Goal: Complete application form: Complete application form

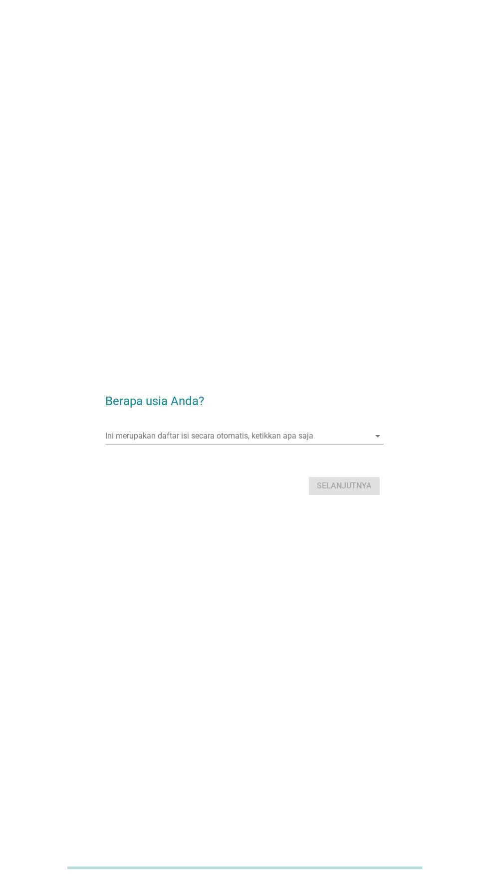
click at [266, 444] on div "Ini merupakan daftar isi secara otomatis, ketikkan apa saja arrow_drop_down" at bounding box center [244, 436] width 278 height 16
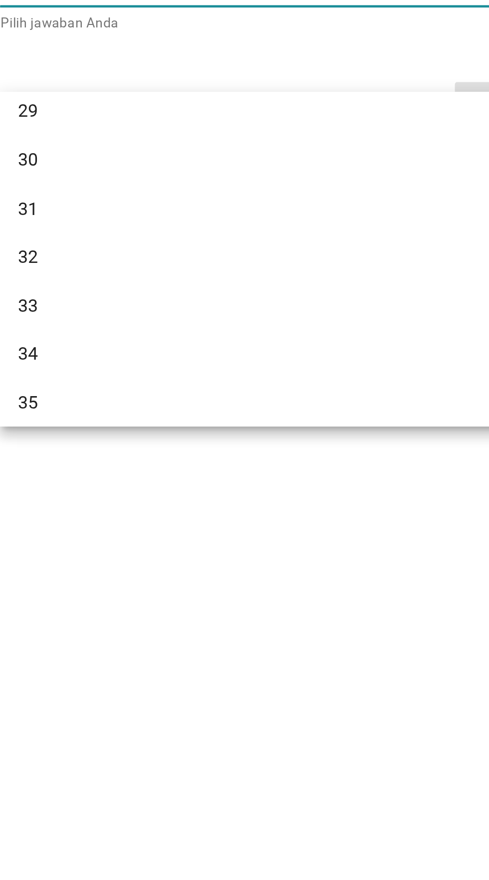
scroll to position [246, 0]
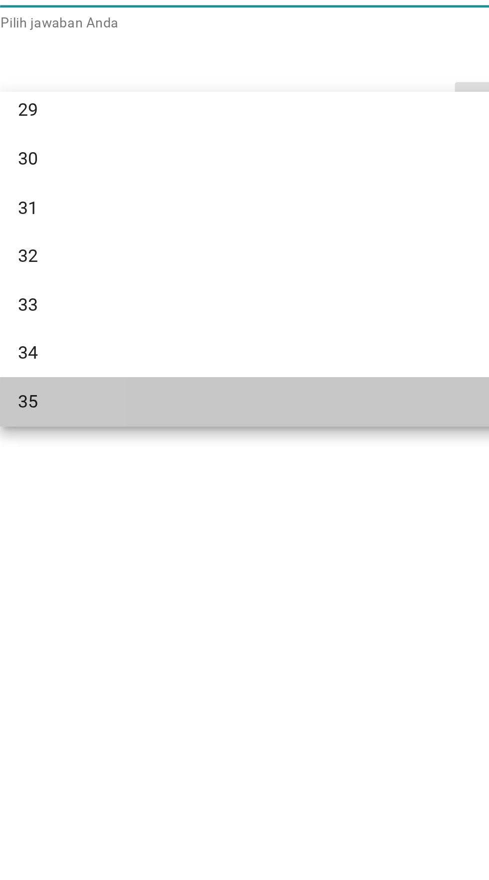
click at [157, 615] on div "35" at bounding box center [233, 621] width 240 height 12
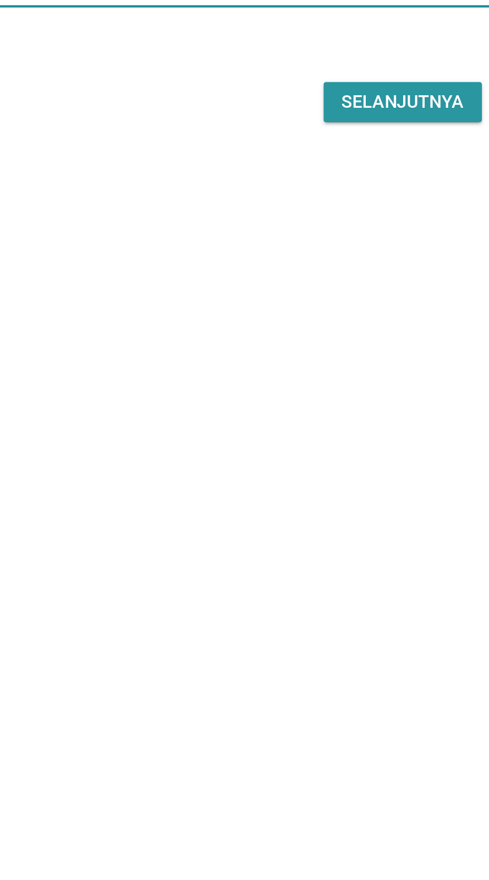
click at [344, 492] on div "Selanjutnya" at bounding box center [344, 486] width 55 height 12
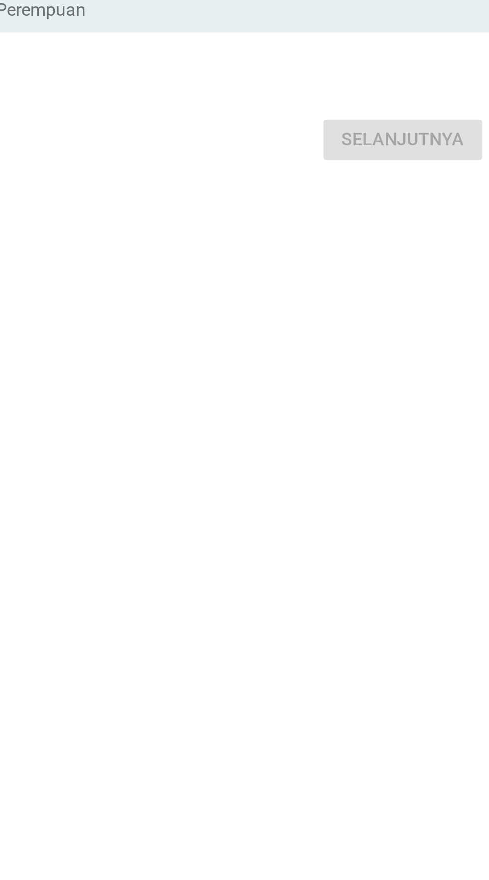
scroll to position [0, 0]
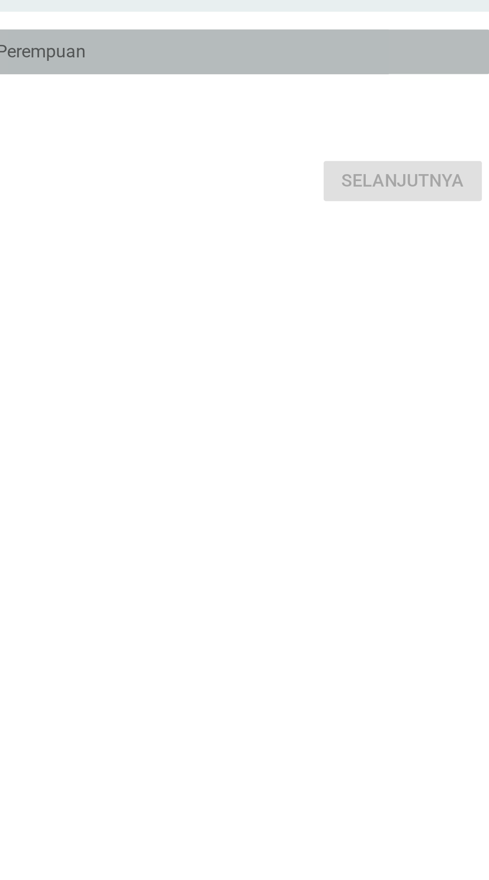
click at [332, 456] on div "B radio_button_unchecked Perempuan" at bounding box center [247, 446] width 272 height 20
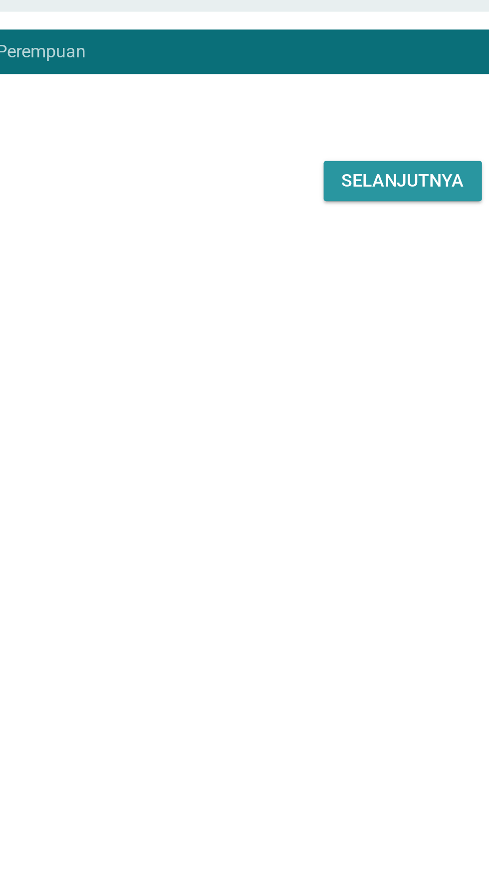
click at [351, 510] on div "Selanjutnya" at bounding box center [344, 504] width 55 height 12
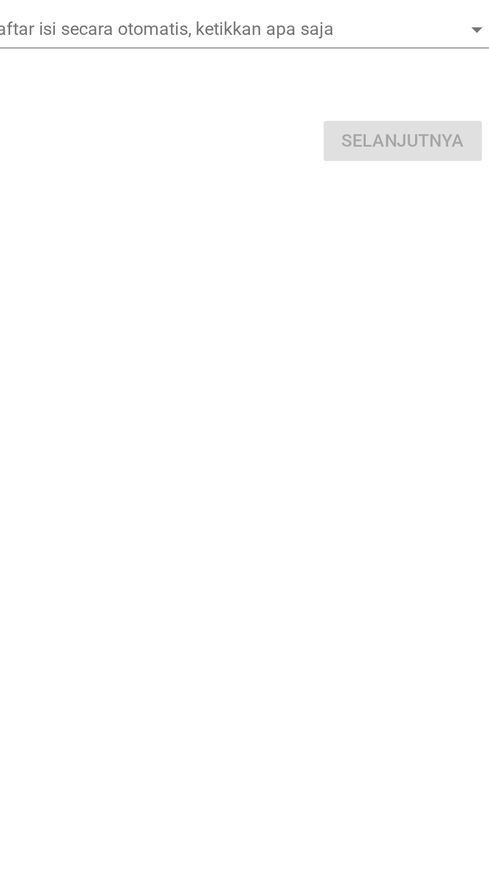
scroll to position [18, 0]
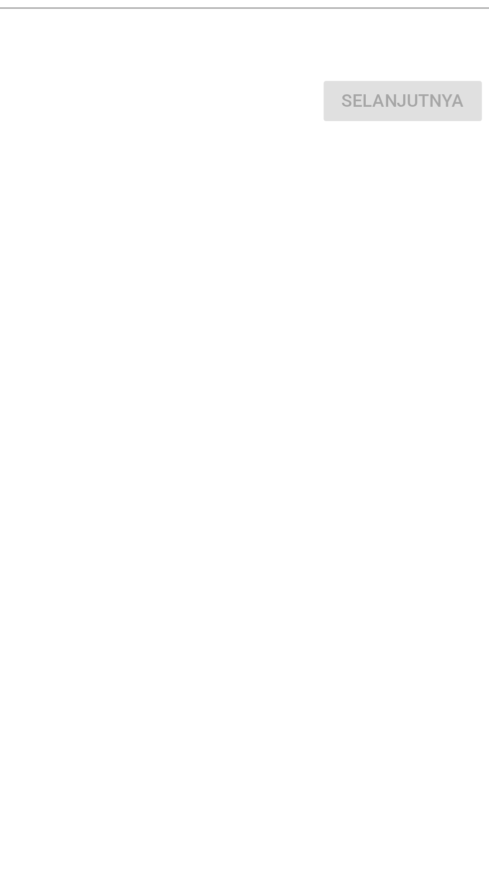
click at [290, 426] on input "Ini merupakan daftar isi secara otomatis, ketikkan apa saja" at bounding box center [237, 418] width 264 height 16
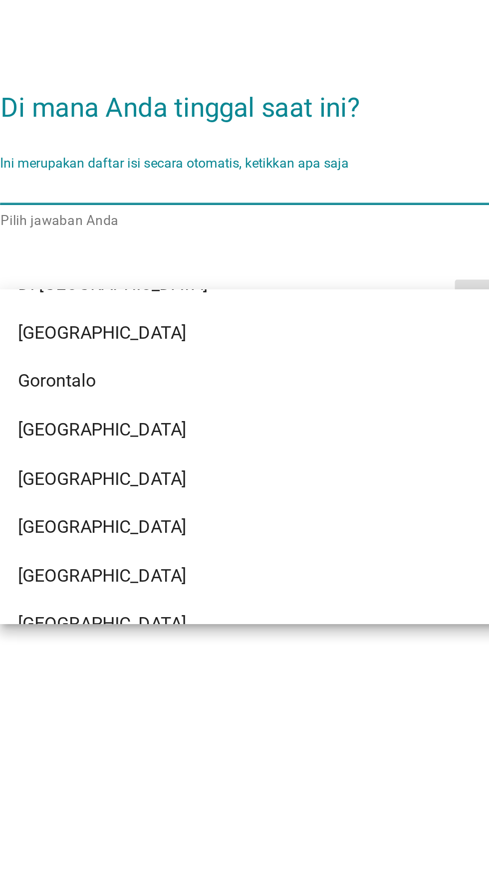
scroll to position [112, 0]
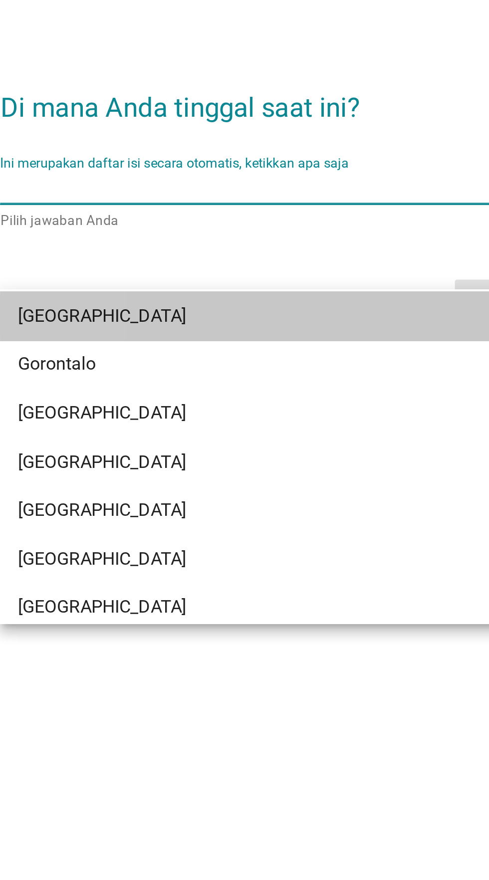
click at [187, 474] on div "[GEOGRAPHIC_DATA]" at bounding box center [233, 476] width 240 height 12
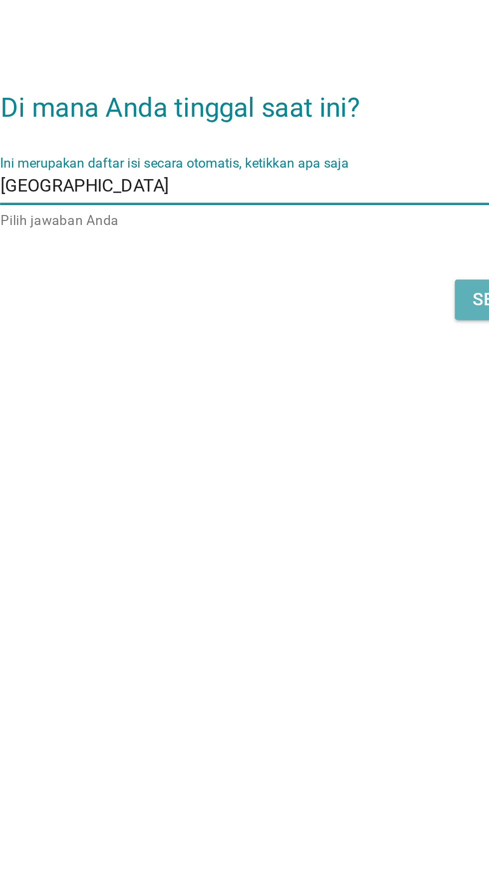
click at [321, 475] on div "Selanjutnya" at bounding box center [344, 469] width 55 height 12
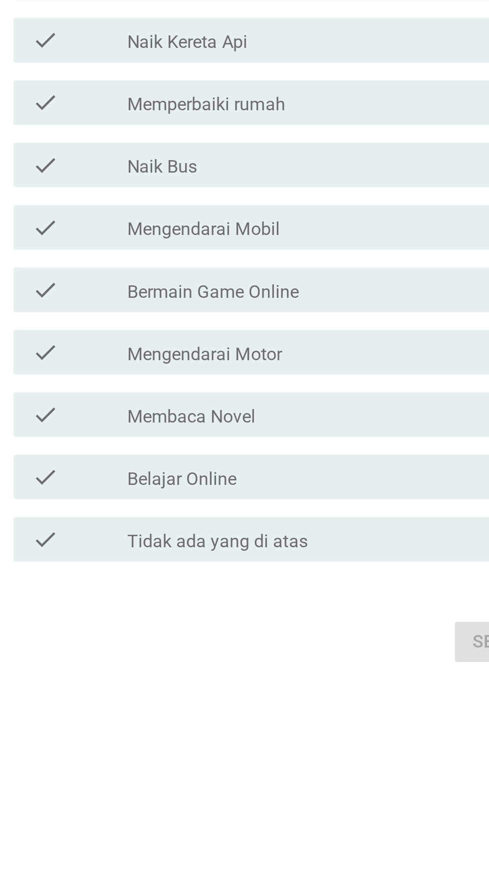
scroll to position [0, 0]
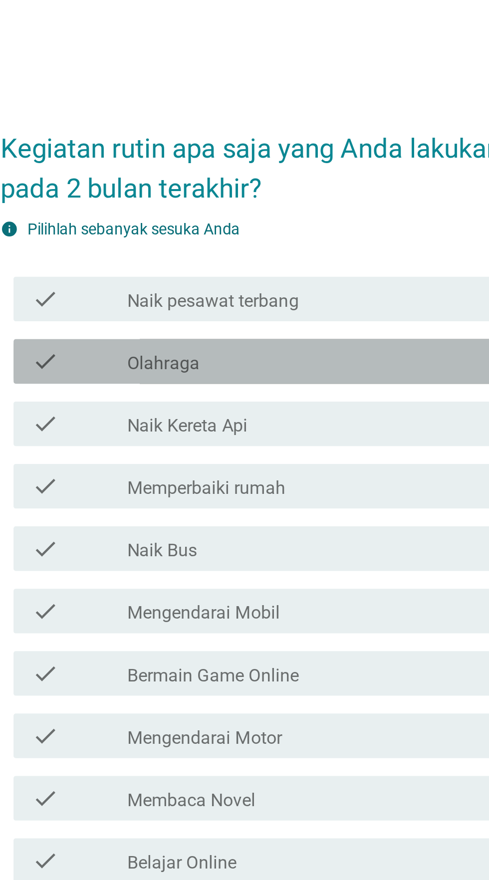
click at [148, 349] on div "check" at bounding box center [140, 343] width 43 height 12
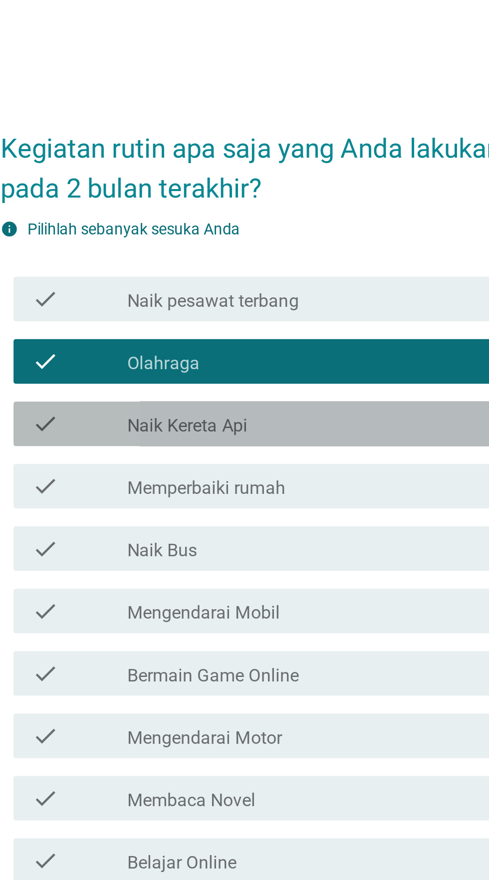
click at [138, 381] on div "check check_box_outline_blank Naik Kereta Api" at bounding box center [247, 371] width 272 height 20
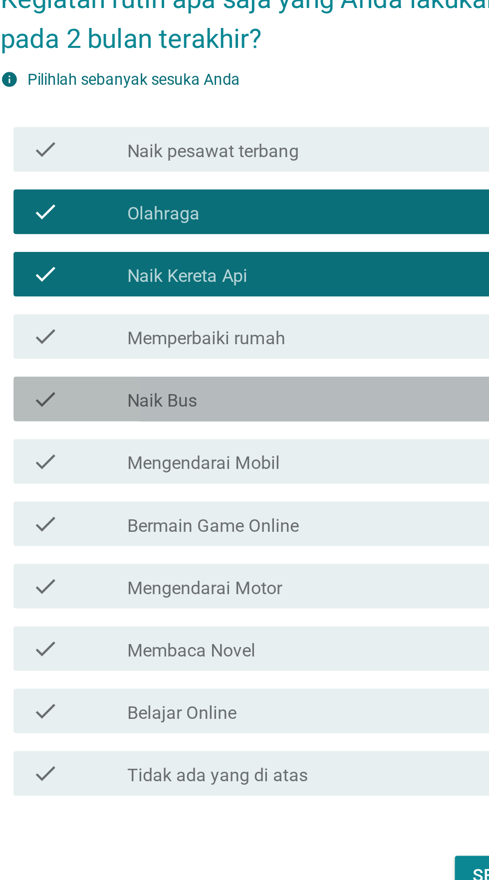
click at [142, 432] on div "check" at bounding box center [140, 426] width 43 height 12
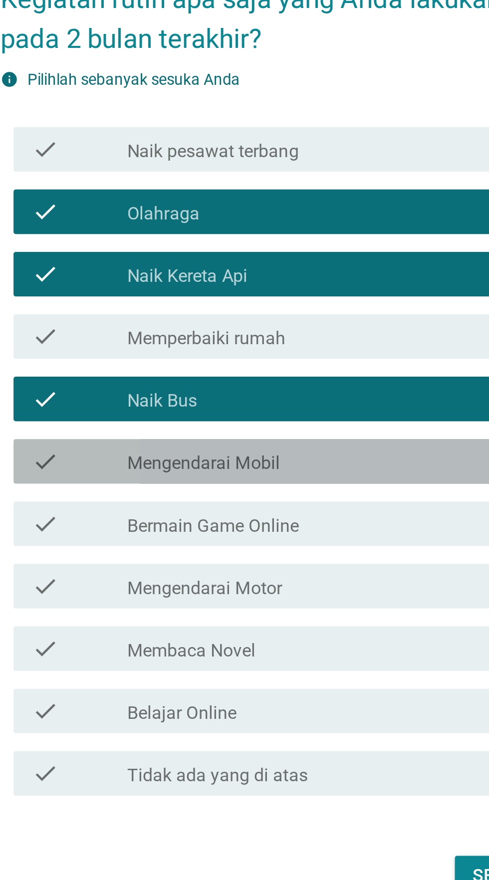
click at [144, 460] on div "check" at bounding box center [140, 454] width 43 height 12
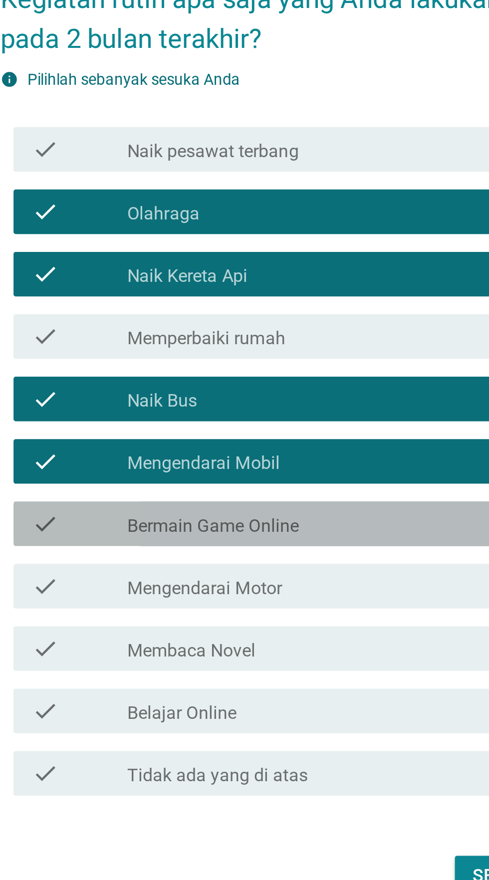
click at [152, 488] on div "check" at bounding box center [140, 482] width 43 height 12
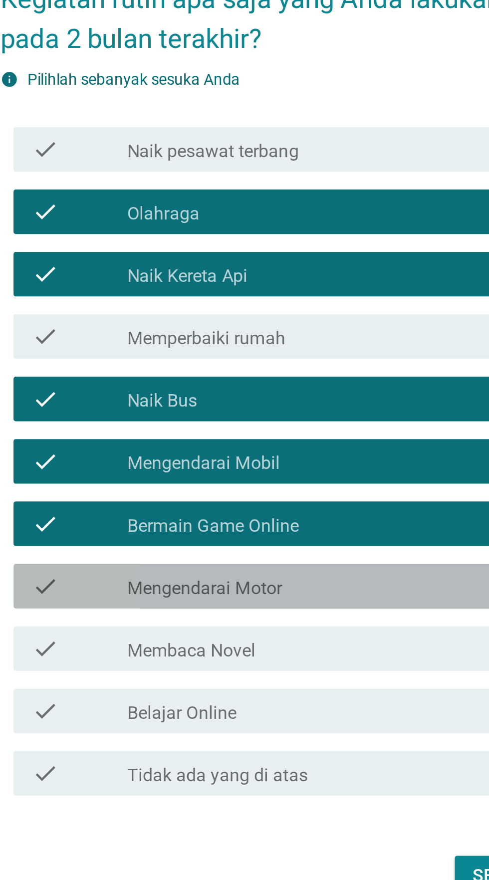
click at [163, 516] on label "Mengendarai Motor" at bounding box center [196, 511] width 69 height 10
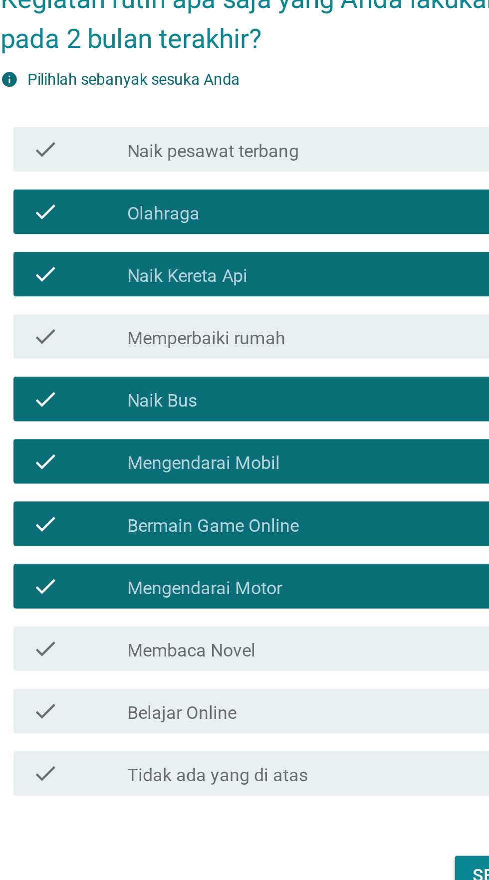
click at [163, 544] on label "Membaca Novel" at bounding box center [190, 539] width 57 height 10
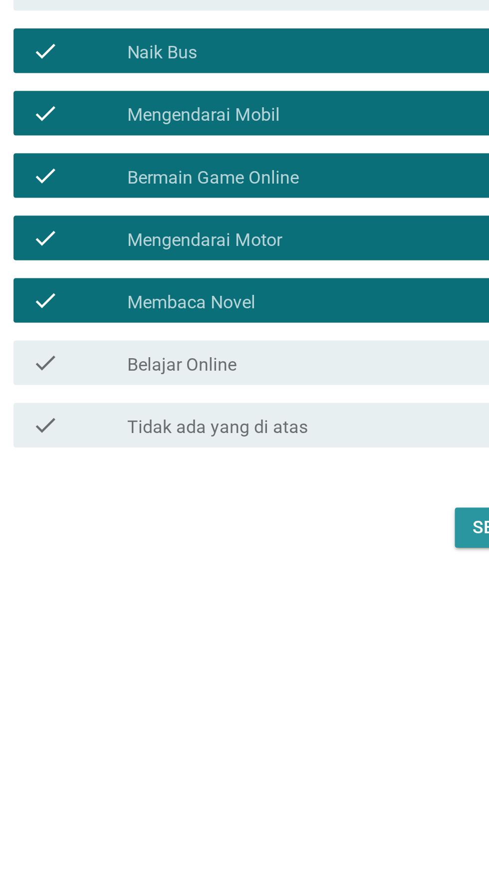
click at [317, 646] on div "Selanjutnya" at bounding box center [344, 640] width 55 height 12
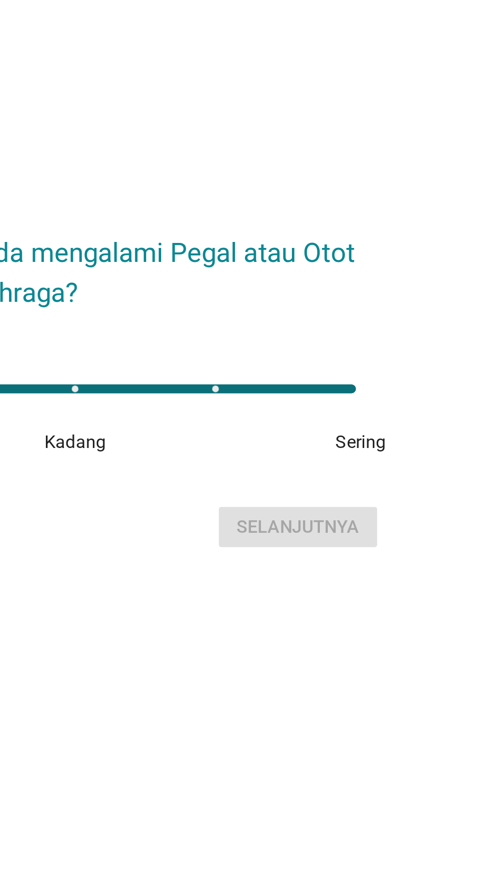
click at [312, 435] on div "1" at bounding box center [244, 433] width 252 height 4
type input "4"
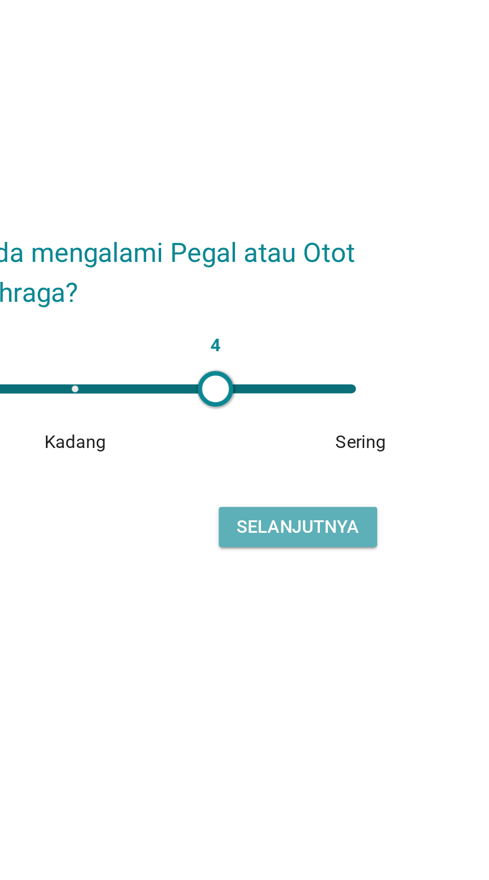
click at [345, 501] on div "Selanjutnya" at bounding box center [344, 495] width 55 height 12
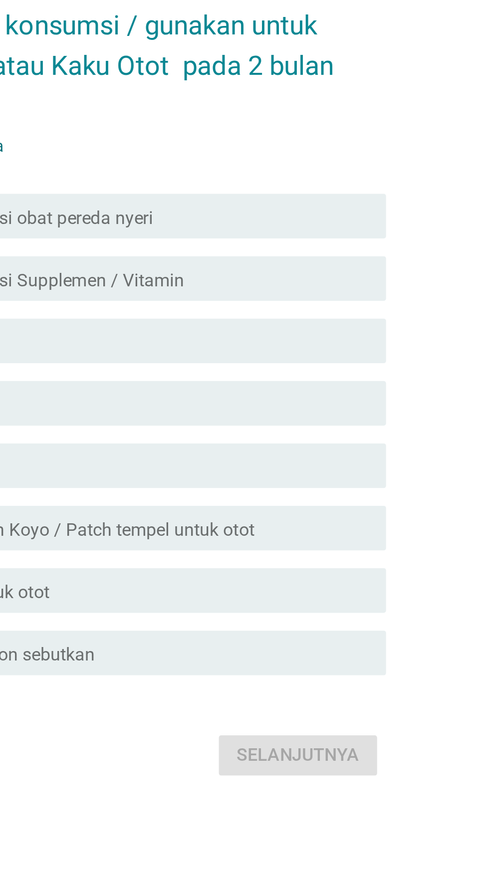
scroll to position [0, 0]
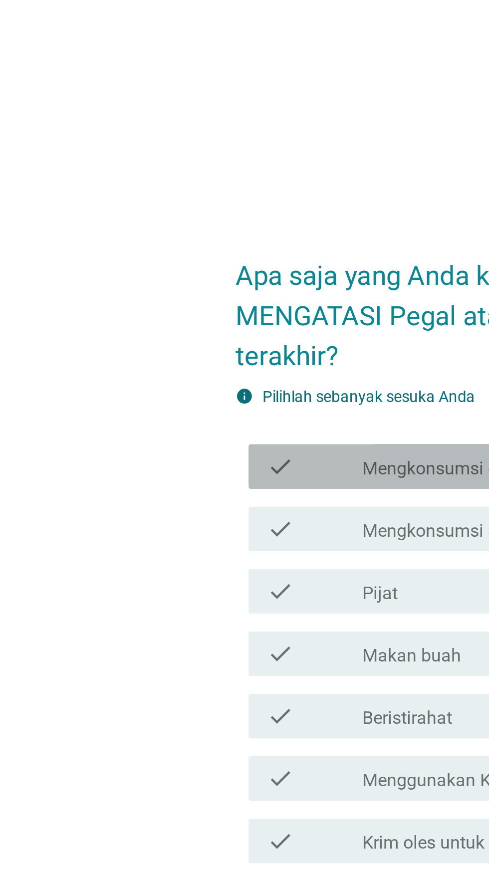
click at [181, 372] on label "Mengkonsumsi obat pereda nyeri" at bounding box center [220, 367] width 117 height 10
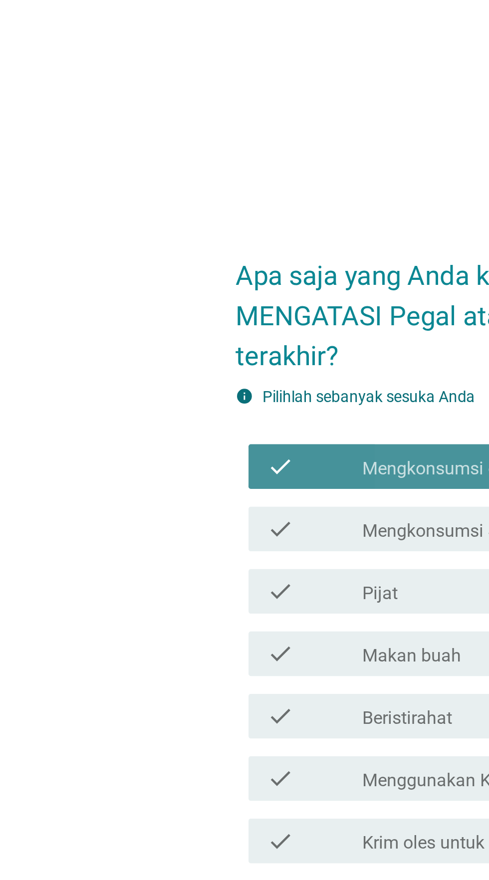
click at [169, 400] on label "Mengkonsumsi Supplemen / Vitamin" at bounding box center [227, 395] width 131 height 10
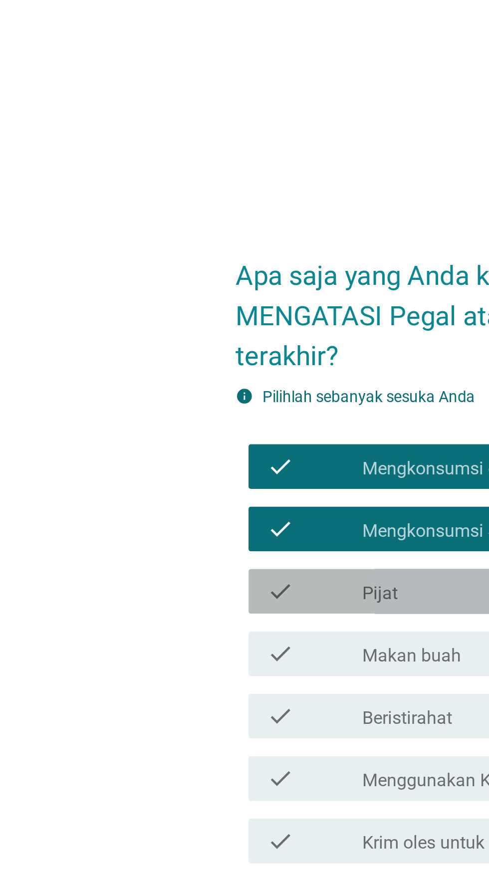
click at [185, 431] on div "check check_box_outline_blank Pijat" at bounding box center [247, 422] width 272 height 20
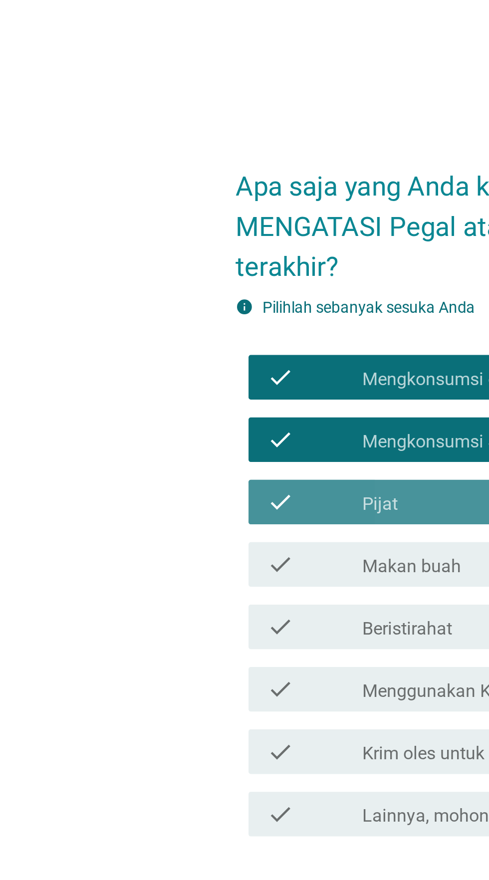
click at [177, 427] on label "Pijat" at bounding box center [170, 423] width 16 height 10
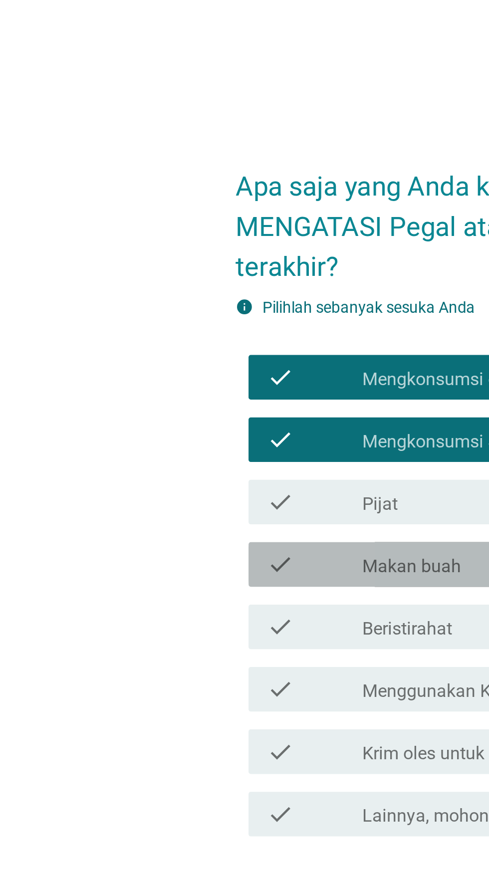
click at [187, 455] on label "Makan buah" at bounding box center [184, 450] width 44 height 10
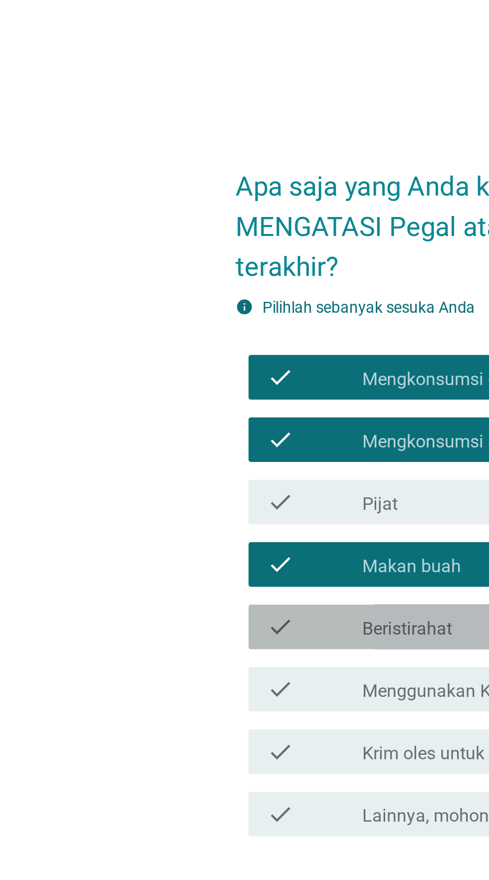
click at [187, 487] on div "check check_box_outline_blank Beristirahat" at bounding box center [247, 477] width 272 height 20
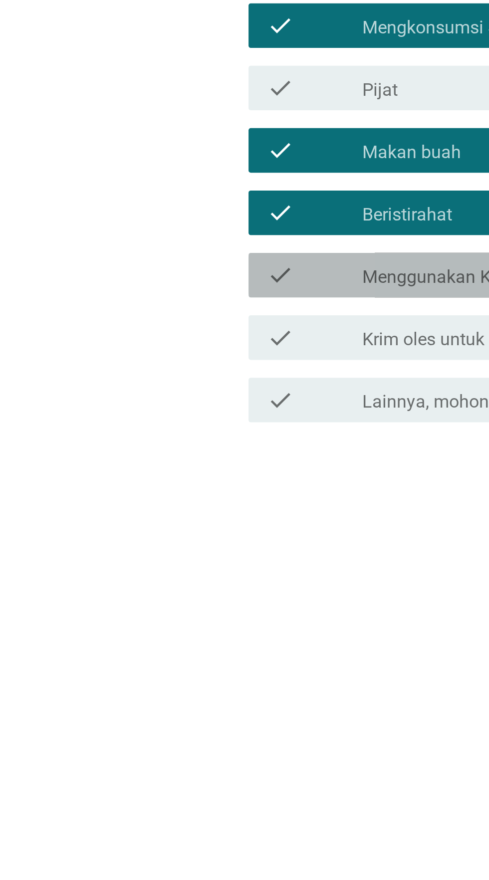
click at [163, 511] on label "Menggunakan Koyo / Patch tempel untuk otot" at bounding box center [243, 506] width 163 height 10
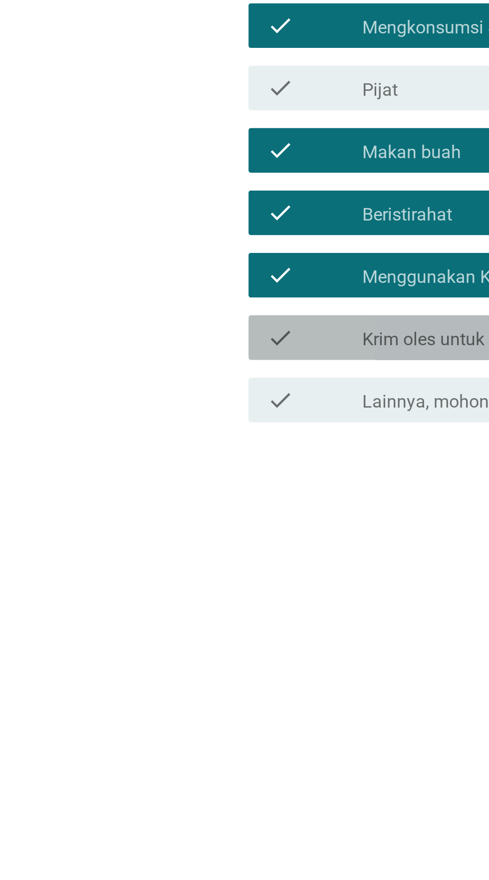
click at [163, 539] on label "Krim oles untuk otot" at bounding box center [197, 534] width 71 height 10
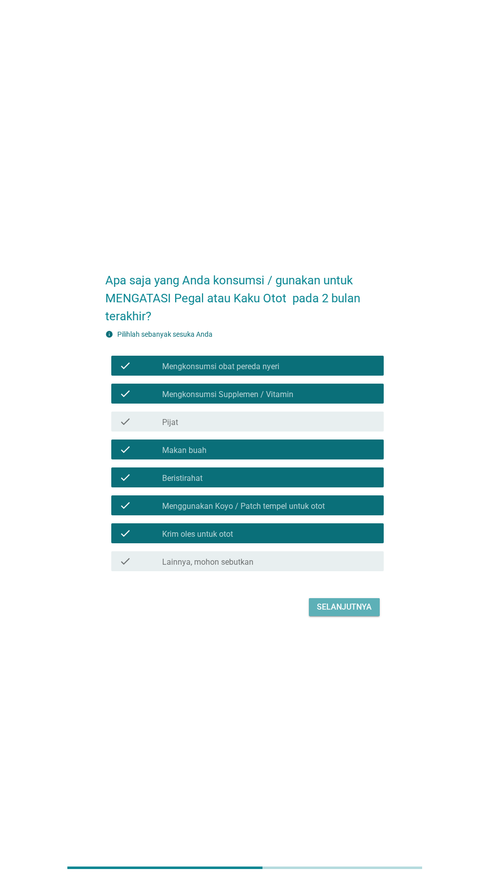
click at [326, 613] on div "Selanjutnya" at bounding box center [344, 607] width 55 height 12
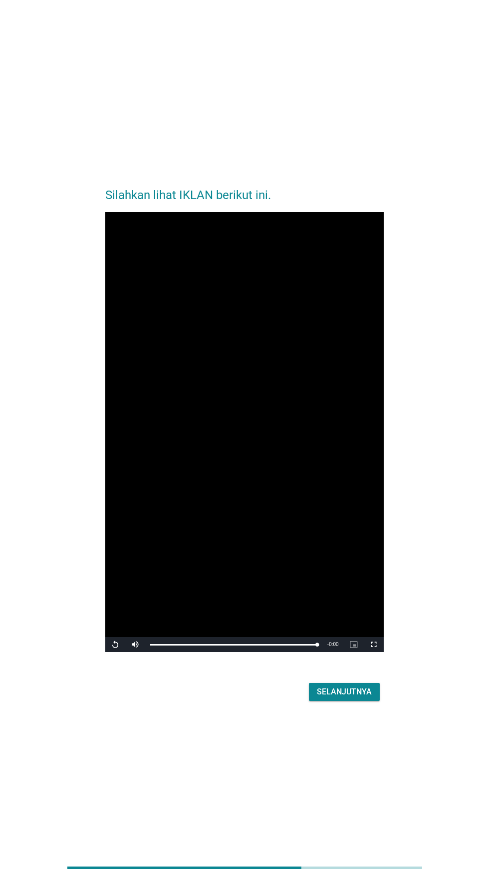
click at [337, 712] on div "Silahkan lihat IKLAN berikut ini. Video Player is loading. Play Video Replay Mu…" at bounding box center [244, 440] width 294 height 544
click at [331, 701] on button "Selanjutnya" at bounding box center [344, 692] width 71 height 18
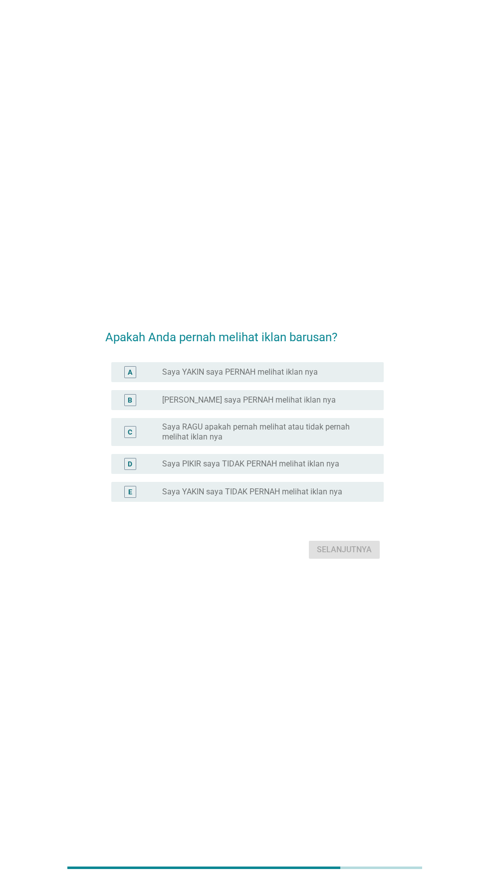
click at [281, 469] on label "Saya PIKIR saya TIDAK PERNAH melihat iklan nya" at bounding box center [250, 464] width 177 height 10
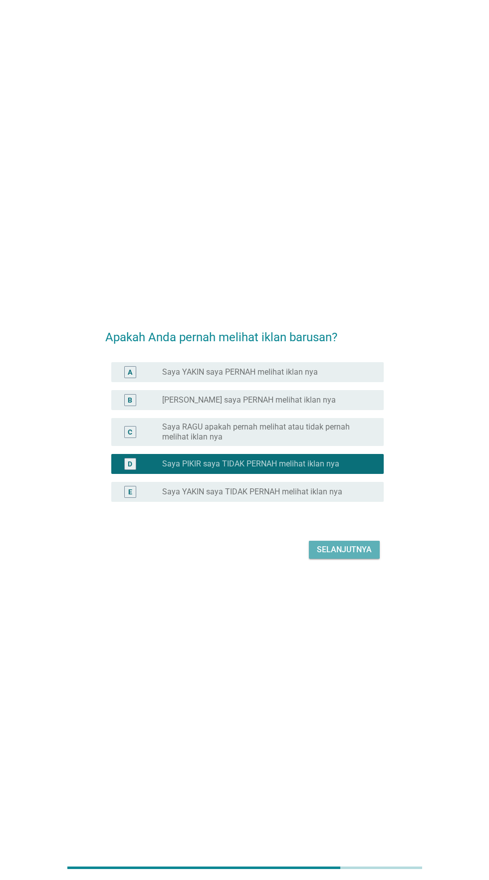
click at [346, 556] on div "Selanjutnya" at bounding box center [344, 550] width 55 height 12
